Goal: Contribute content

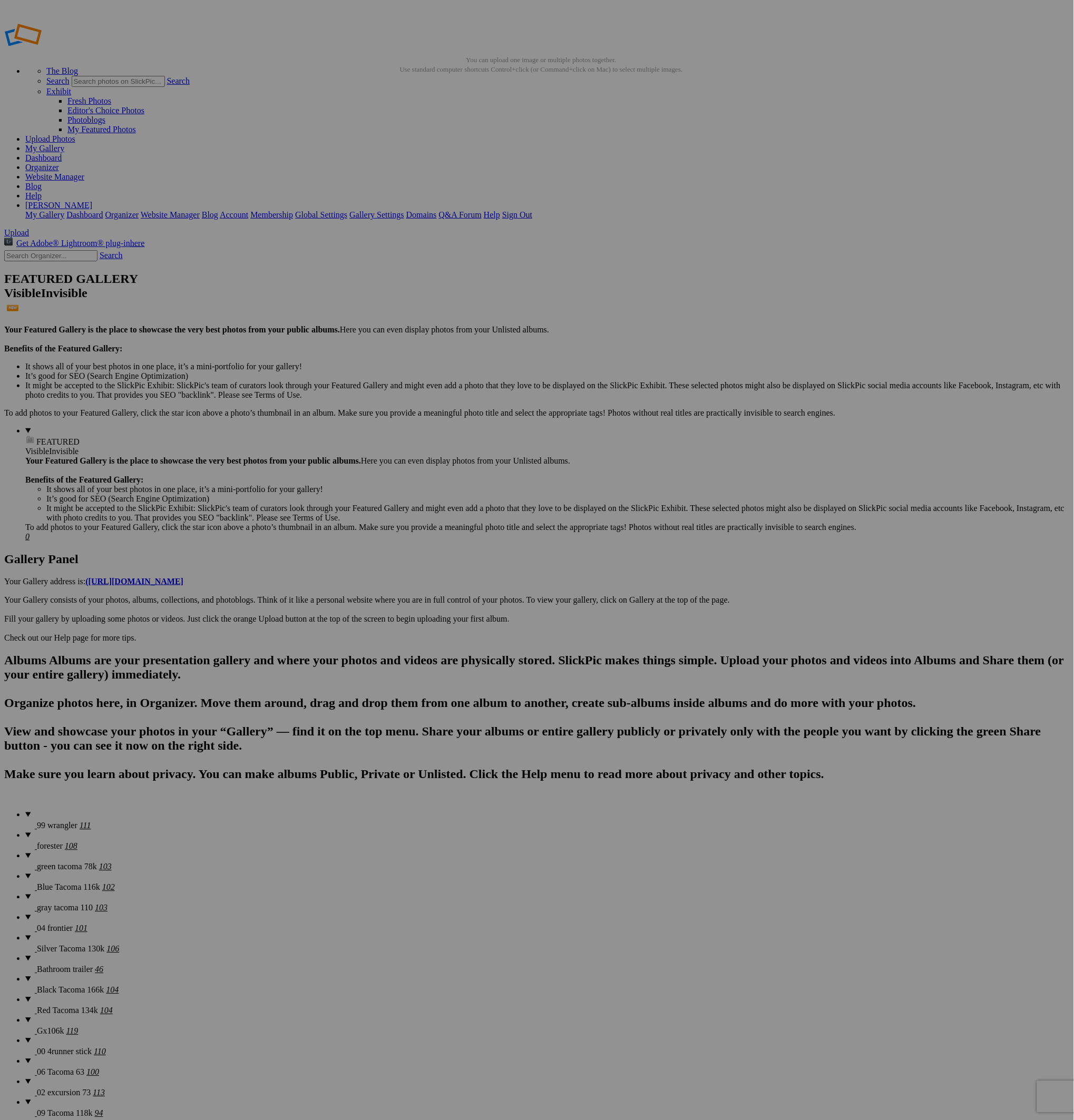
click at [29, 228] on span "Upload" at bounding box center [17, 232] width 25 height 9
